Goal: Information Seeking & Learning: Learn about a topic

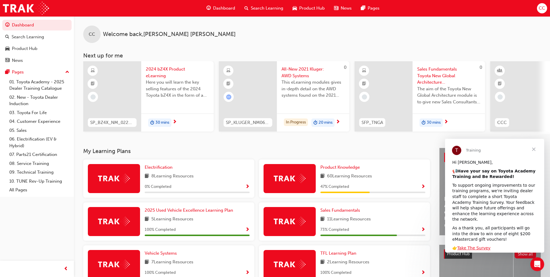
click at [321, 121] on span "20 mins" at bounding box center [326, 122] width 14 height 7
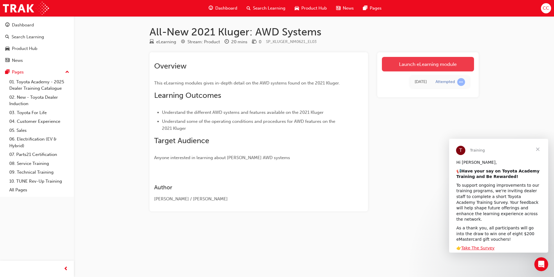
click at [416, 65] on link "Launch eLearning module" at bounding box center [428, 64] width 92 height 14
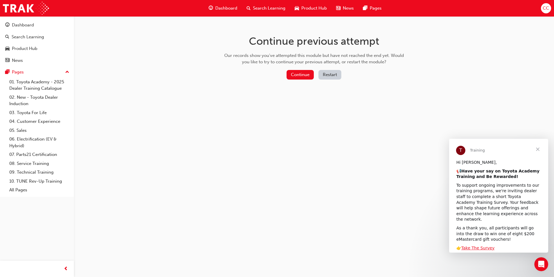
click at [539, 149] on span "Close" at bounding box center [538, 149] width 21 height 21
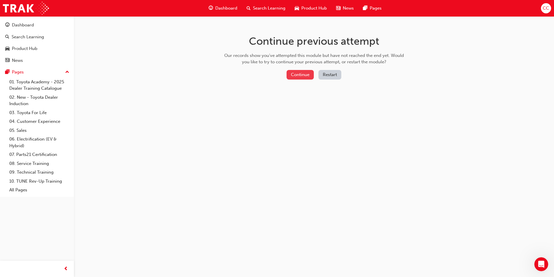
click at [301, 74] on button "Continue" at bounding box center [300, 75] width 27 height 10
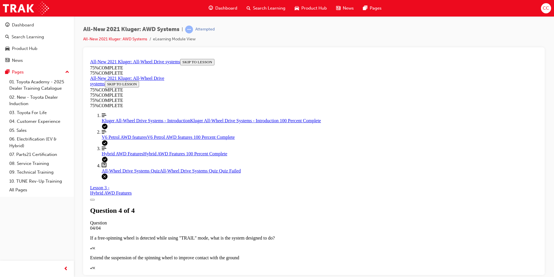
scroll to position [82, 0]
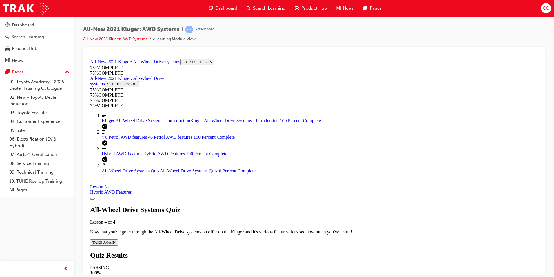
scroll to position [21, 0]
click at [116, 239] on span "TAKE AGAIN" at bounding box center [103, 241] width 23 height 4
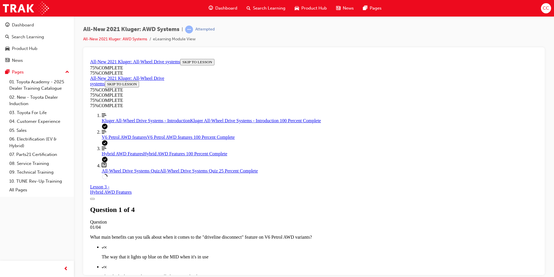
scroll to position [79, 0]
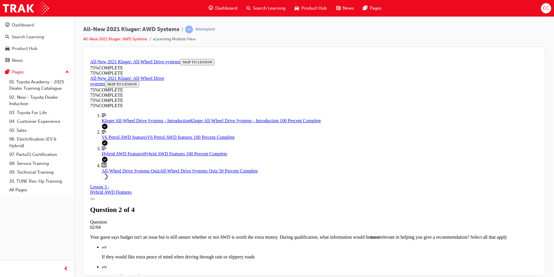
scroll to position [137, 0]
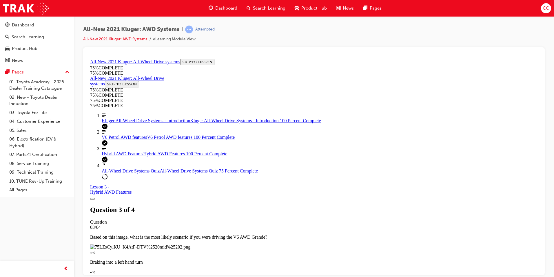
scroll to position [79, 0]
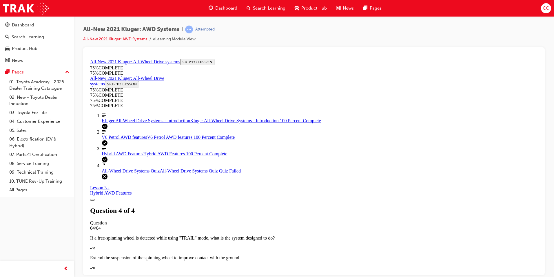
scroll to position [82, 0]
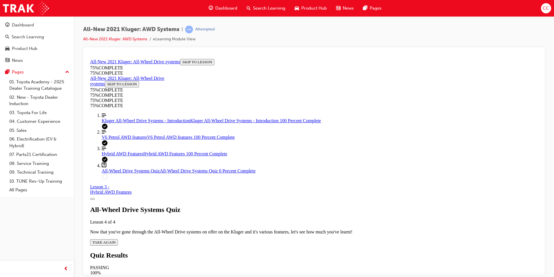
click at [116, 239] on span "TAKE AGAIN" at bounding box center [103, 241] width 23 height 4
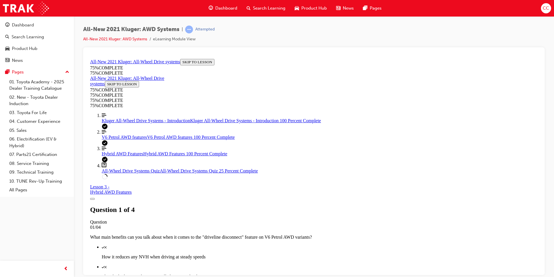
scroll to position [79, 0]
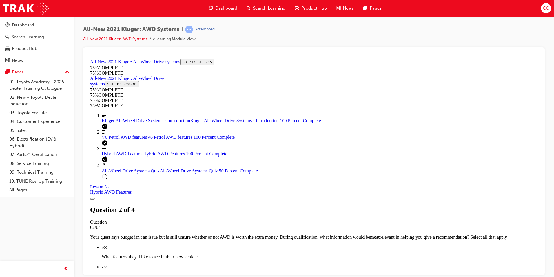
scroll to position [79, 0]
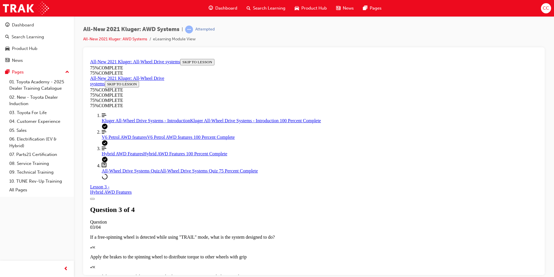
scroll to position [108, 0]
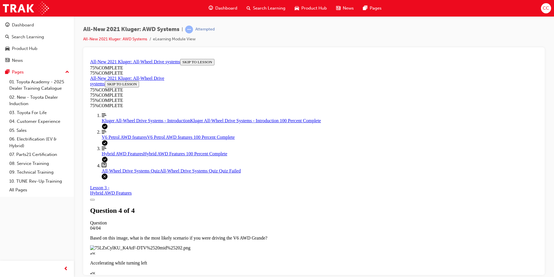
scroll to position [21, 0]
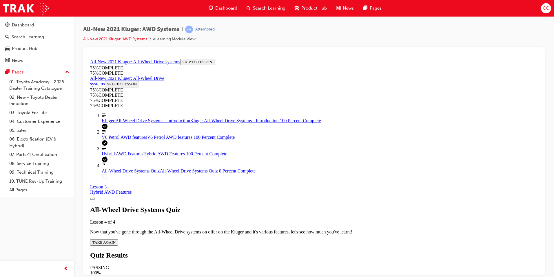
scroll to position [21, 0]
click at [116, 239] on span "TAKE AGAIN" at bounding box center [103, 241] width 23 height 4
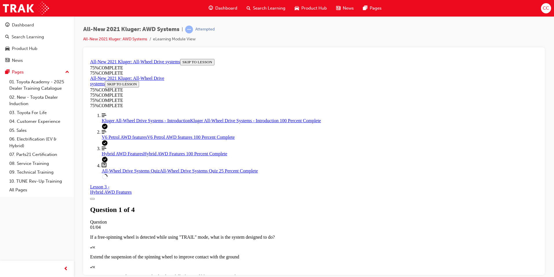
scroll to position [87, 0]
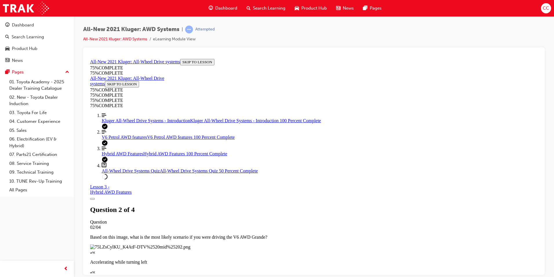
scroll to position [21, 0]
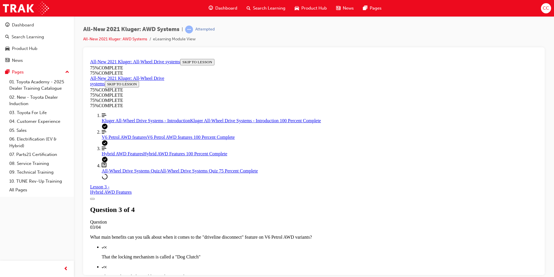
scroll to position [50, 0]
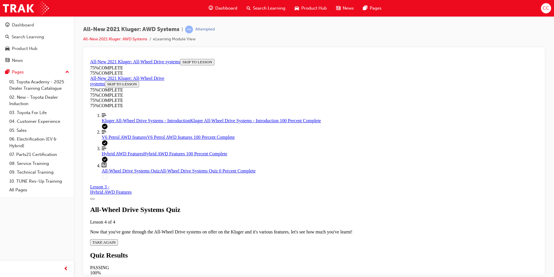
click at [116, 239] on span "TAKE AGAIN" at bounding box center [103, 241] width 23 height 4
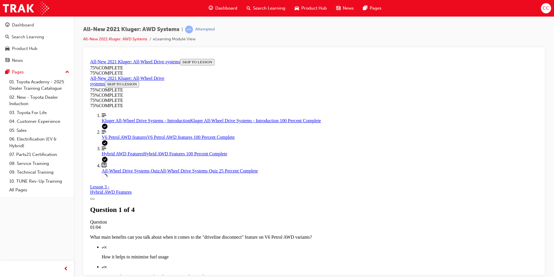
scroll to position [137, 0]
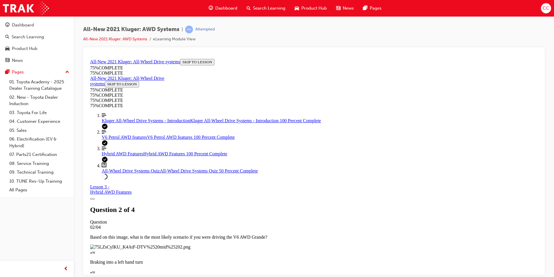
scroll to position [79, 0]
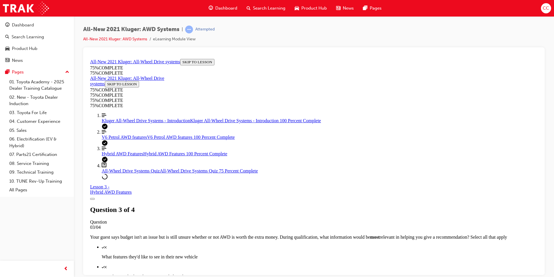
scroll to position [79, 0]
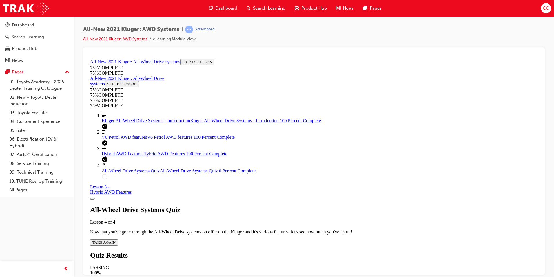
scroll to position [21, 0]
click at [116, 239] on span "TAKE AGAIN" at bounding box center [103, 241] width 23 height 4
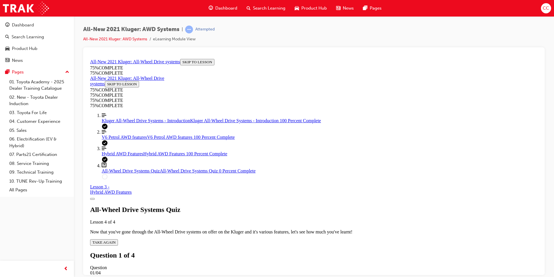
scroll to position [63, 0]
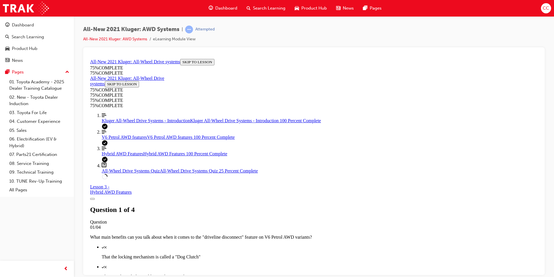
scroll to position [21, 0]
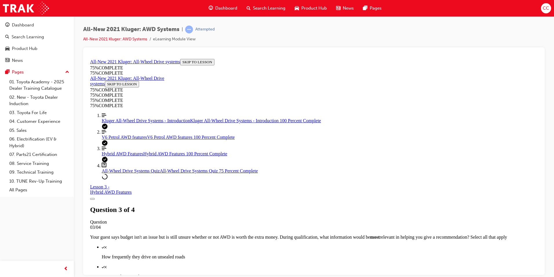
scroll to position [108, 0]
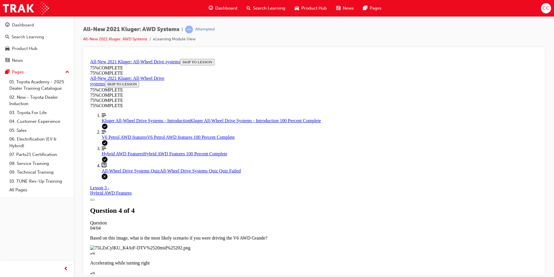
scroll to position [21, 0]
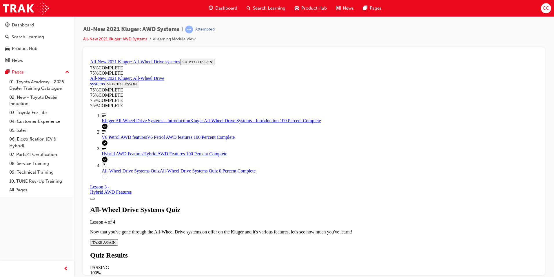
scroll to position [21, 0]
click at [116, 239] on span "TAKE AGAIN" at bounding box center [103, 241] width 23 height 4
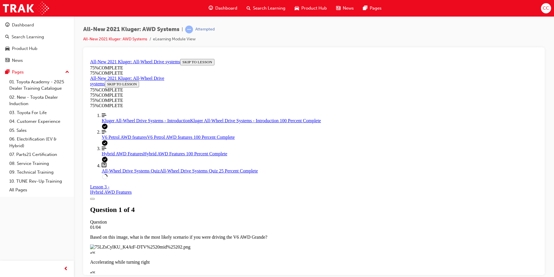
scroll to position [81, 0]
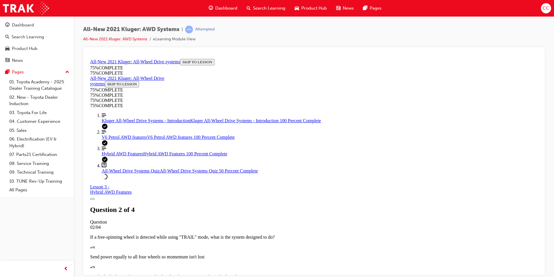
scroll to position [63, 0]
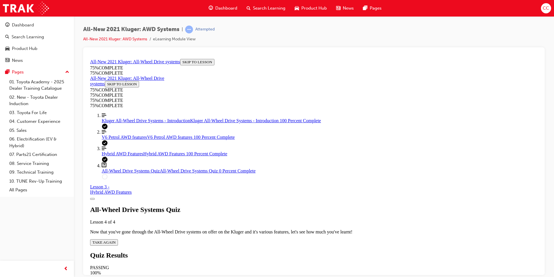
scroll to position [21, 0]
click at [116, 239] on span "TAKE AGAIN" at bounding box center [103, 241] width 23 height 4
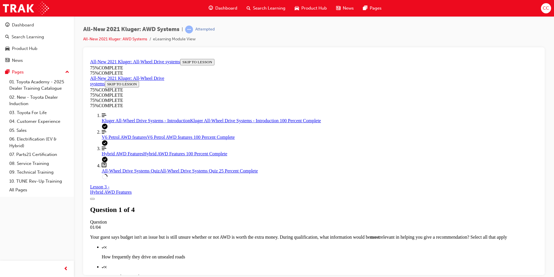
scroll to position [81, 0]
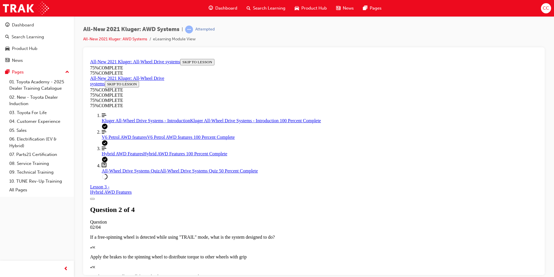
scroll to position [108, 0]
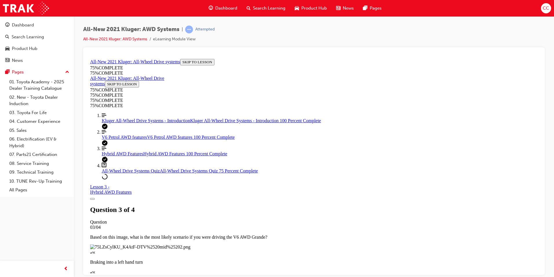
scroll to position [63, 0]
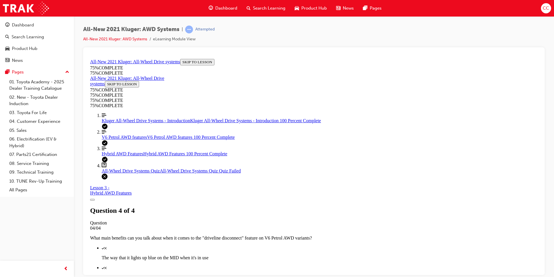
scroll to position [82, 0]
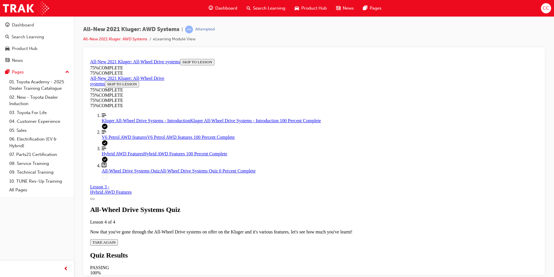
scroll to position [21, 0]
click at [116, 239] on span "TAKE AGAIN" at bounding box center [103, 241] width 23 height 4
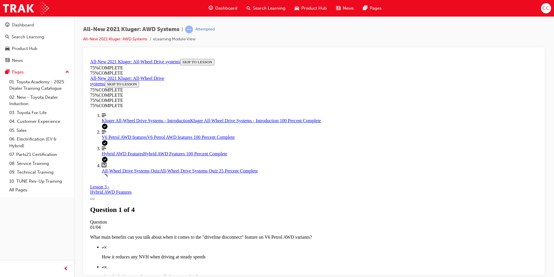
scroll to position [108, 0]
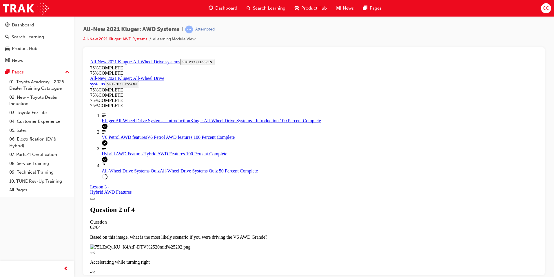
scroll to position [79, 0]
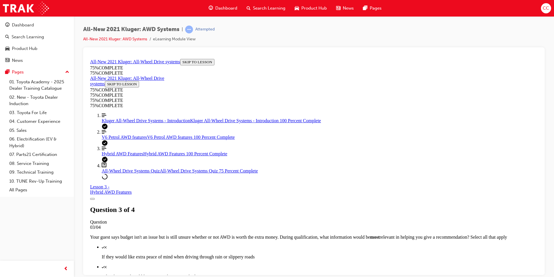
scroll to position [79, 0]
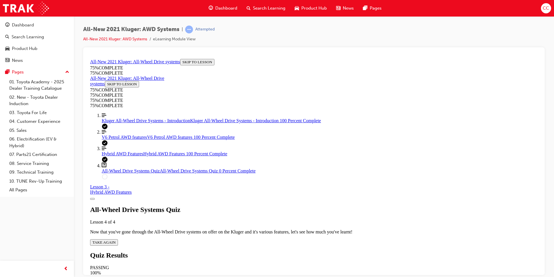
scroll to position [21, 0]
click at [116, 239] on span "TAKE AGAIN" at bounding box center [103, 241] width 23 height 4
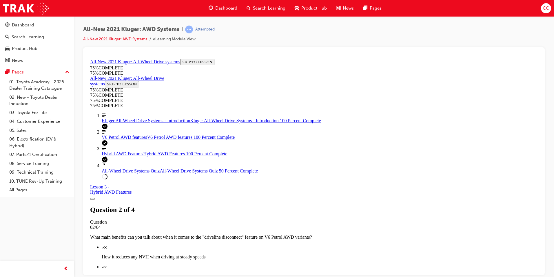
scroll to position [79, 0]
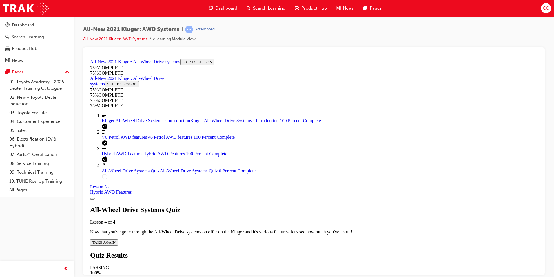
scroll to position [21, 0]
click at [116, 239] on span "TAKE AGAIN" at bounding box center [103, 241] width 23 height 4
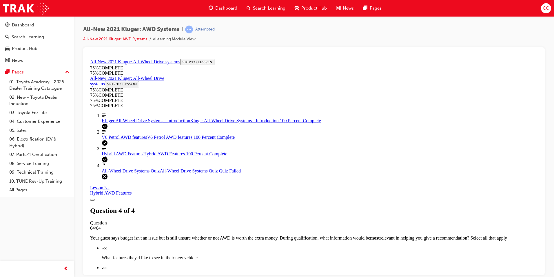
scroll to position [82, 0]
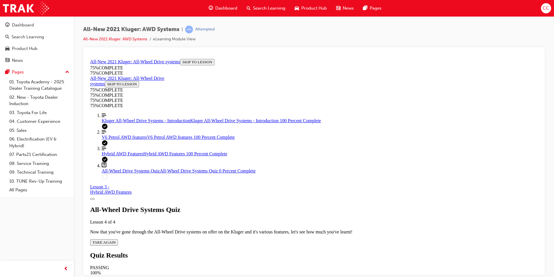
click at [116, 239] on span "TAKE AGAIN" at bounding box center [103, 241] width 23 height 4
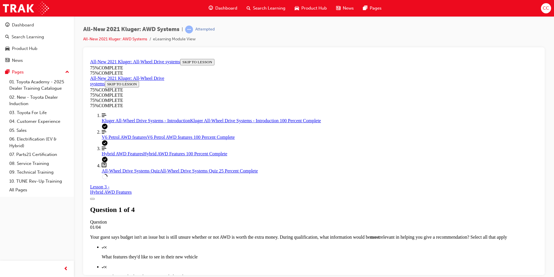
scroll to position [137, 0]
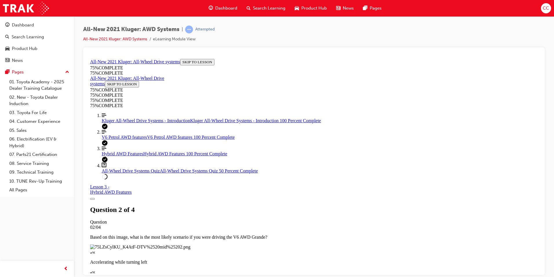
scroll to position [50, 0]
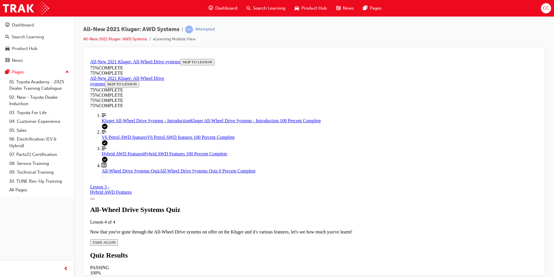
scroll to position [21, 0]
click at [116, 239] on span "TAKE AGAIN" at bounding box center [103, 241] width 23 height 4
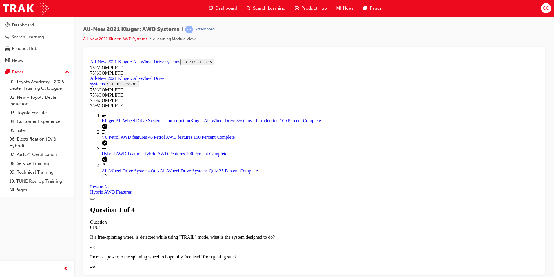
scroll to position [148, 0]
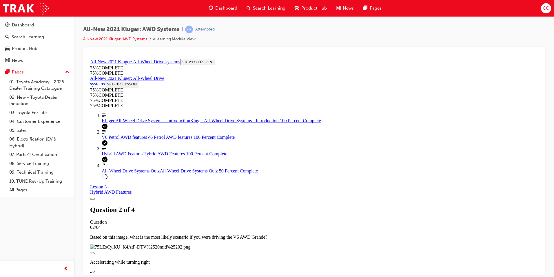
scroll to position [50, 0]
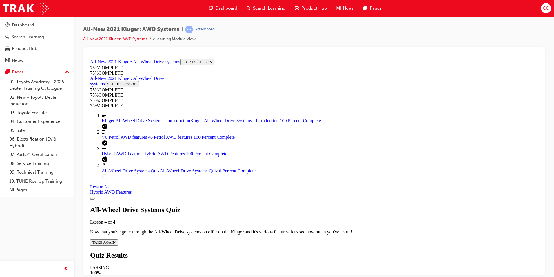
scroll to position [21, 0]
click at [116, 239] on span "TAKE AGAIN" at bounding box center [103, 241] width 23 height 4
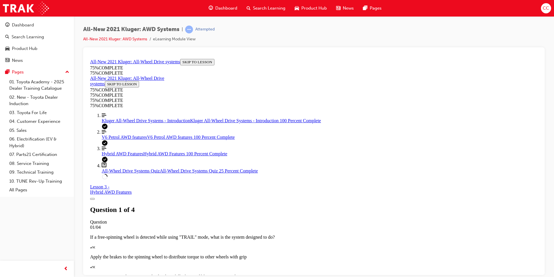
scroll to position [108, 0]
drag, startPoint x: 260, startPoint y: 241, endPoint x: 263, endPoint y: 244, distance: 4.7
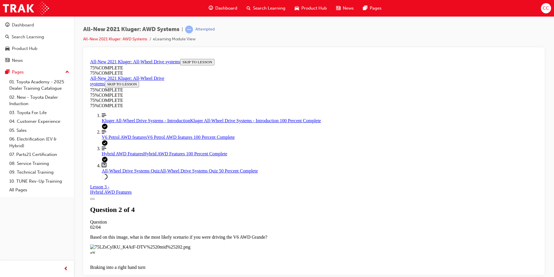
scroll to position [50, 0]
drag, startPoint x: 262, startPoint y: 204, endPoint x: 263, endPoint y: 200, distance: 3.9
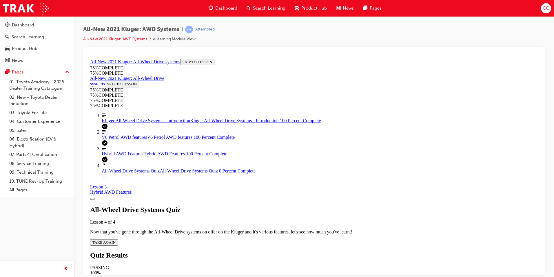
scroll to position [21, 0]
click at [118, 239] on button "TAKE AGAIN" at bounding box center [104, 242] width 28 height 6
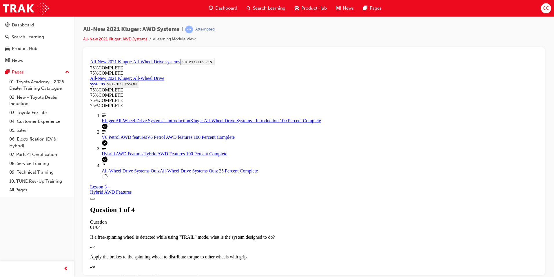
scroll to position [108, 0]
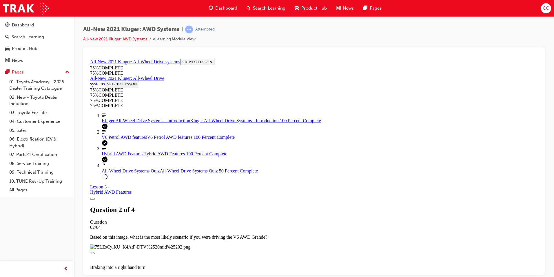
scroll to position [21, 0]
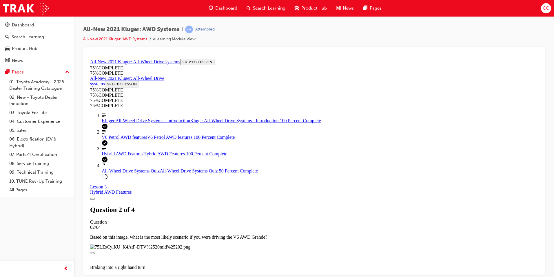
scroll to position [21, 0]
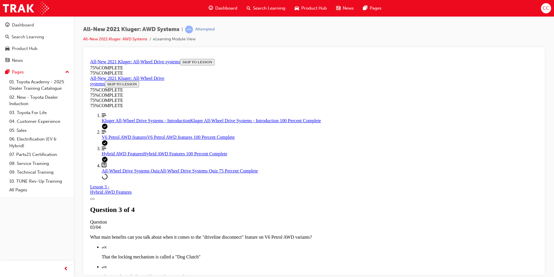
scroll to position [21, 0]
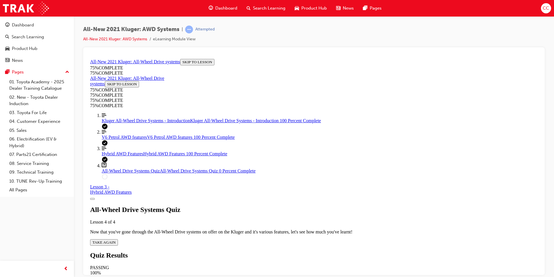
scroll to position [21, 0]
click at [116, 239] on span "TAKE AGAIN" at bounding box center [103, 241] width 23 height 4
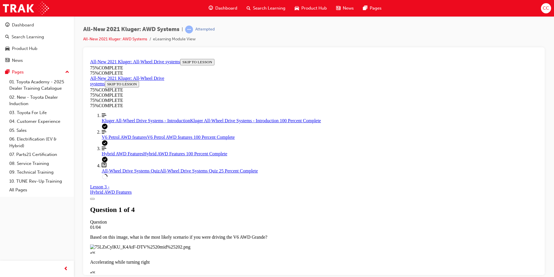
scroll to position [50, 0]
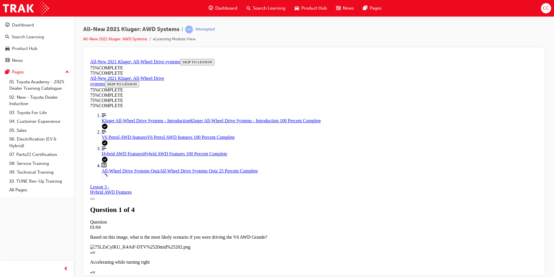
scroll to position [21, 0]
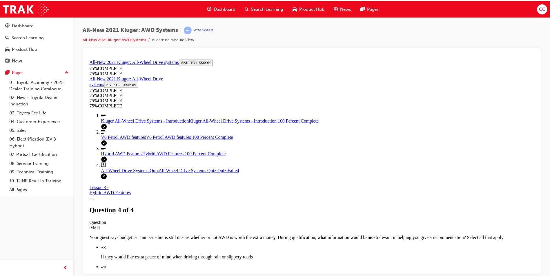
scroll to position [0, 0]
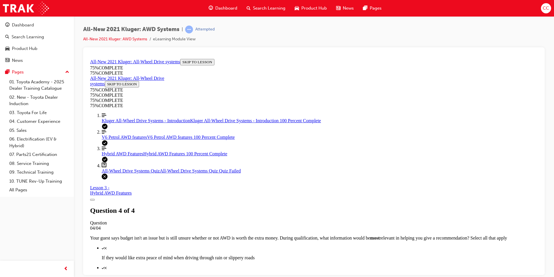
click at [226, 6] on span "Dashboard" at bounding box center [226, 8] width 22 height 7
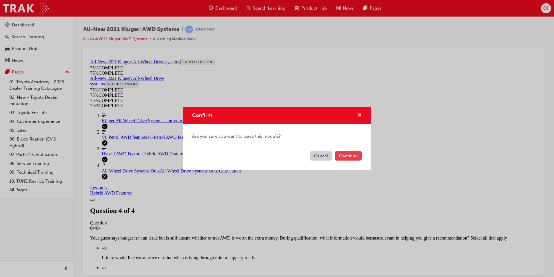
click at [342, 155] on button "Continue" at bounding box center [348, 156] width 27 height 10
